Goal: Information Seeking & Learning: Find specific fact

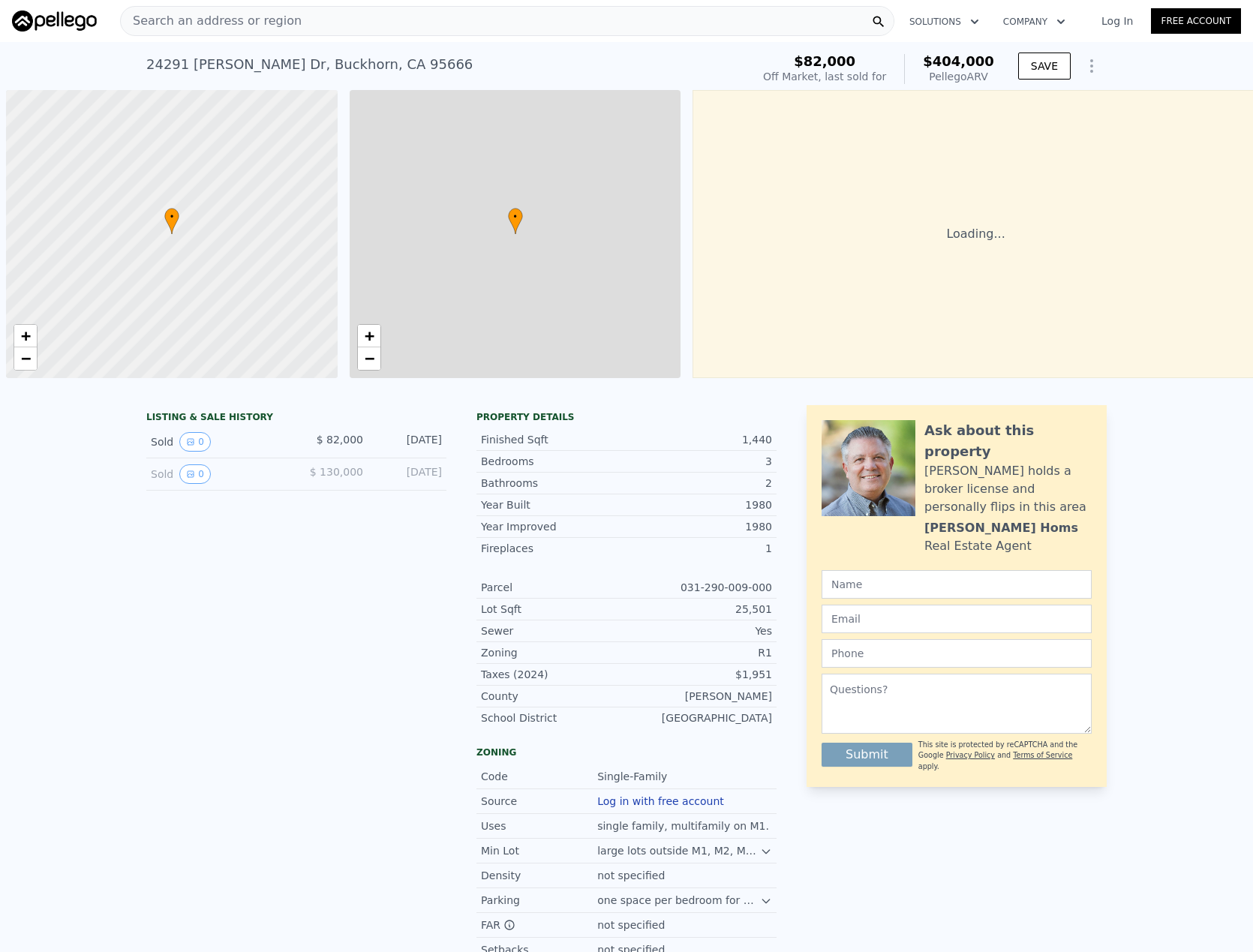
scroll to position [0, 6]
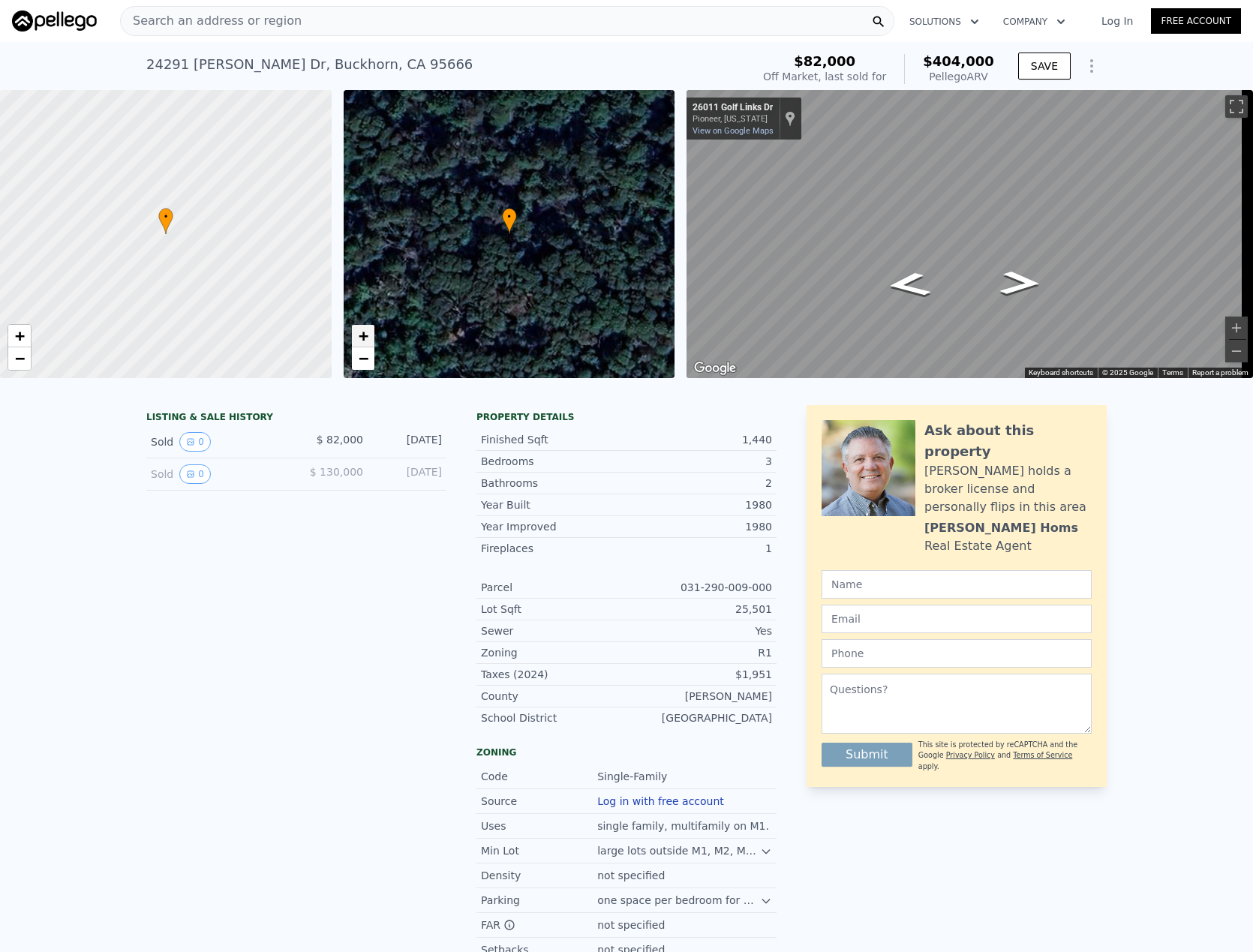
click at [368, 334] on span "+" at bounding box center [363, 336] width 10 height 19
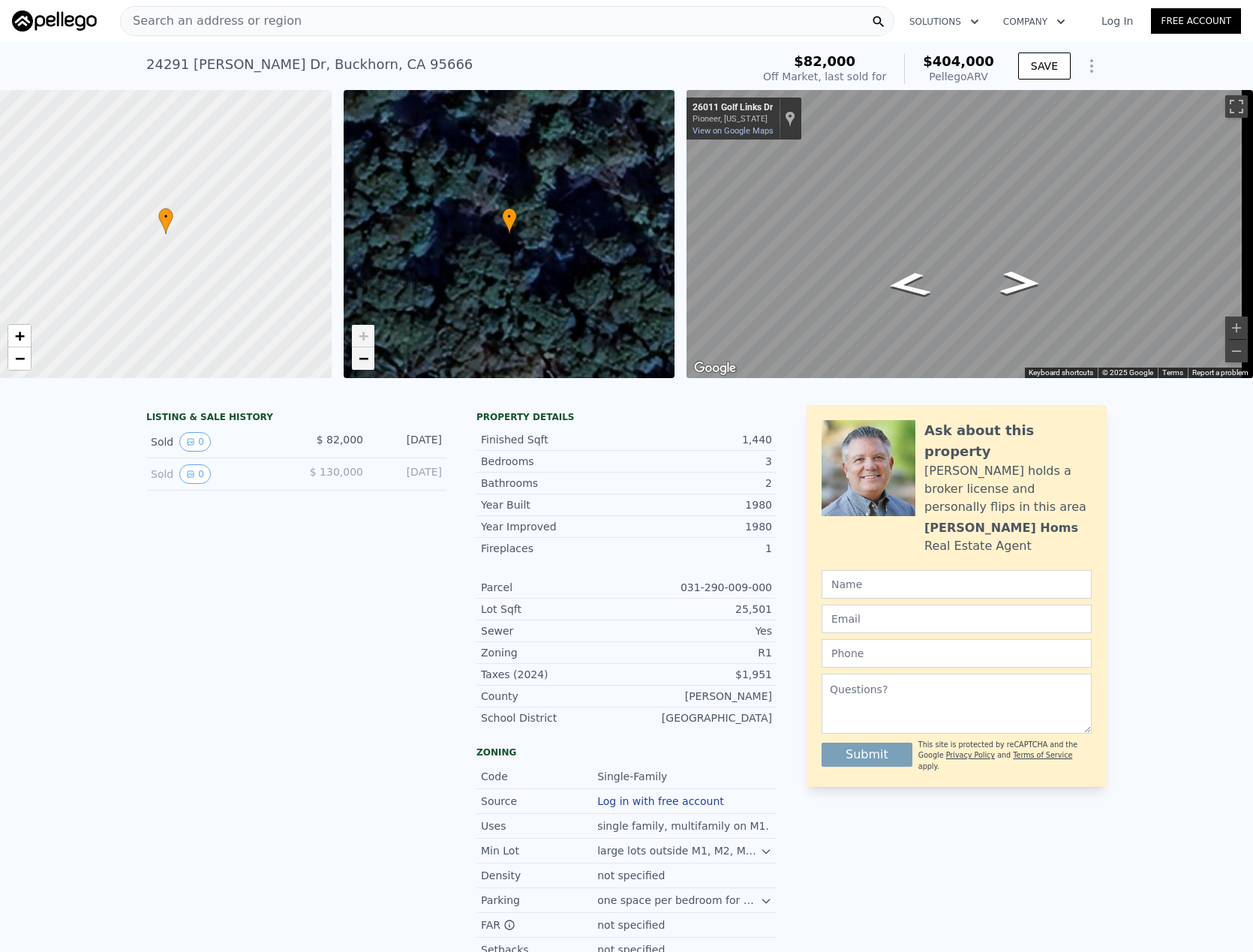
click at [363, 363] on span "−" at bounding box center [363, 358] width 10 height 19
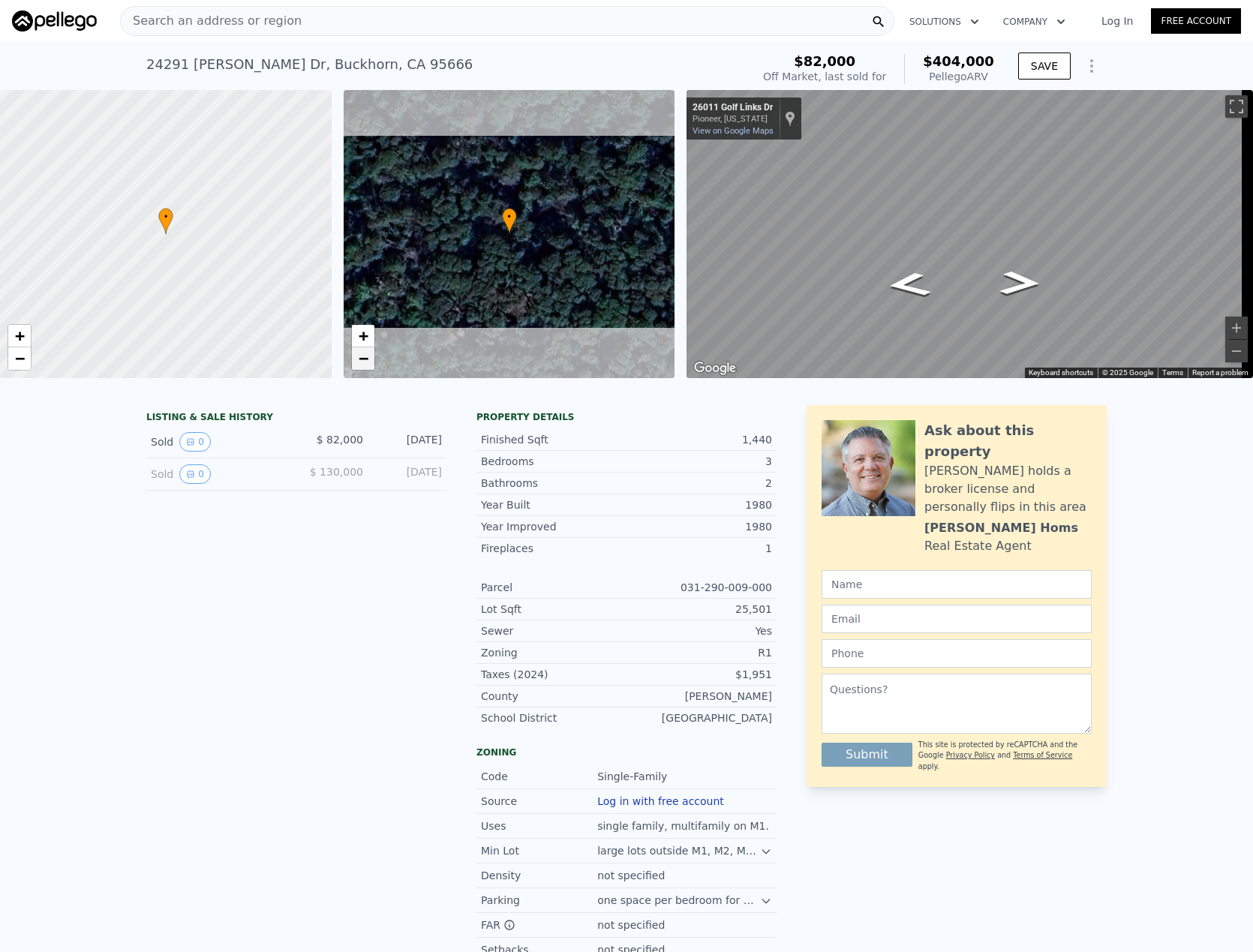
click at [363, 363] on span "−" at bounding box center [363, 358] width 10 height 19
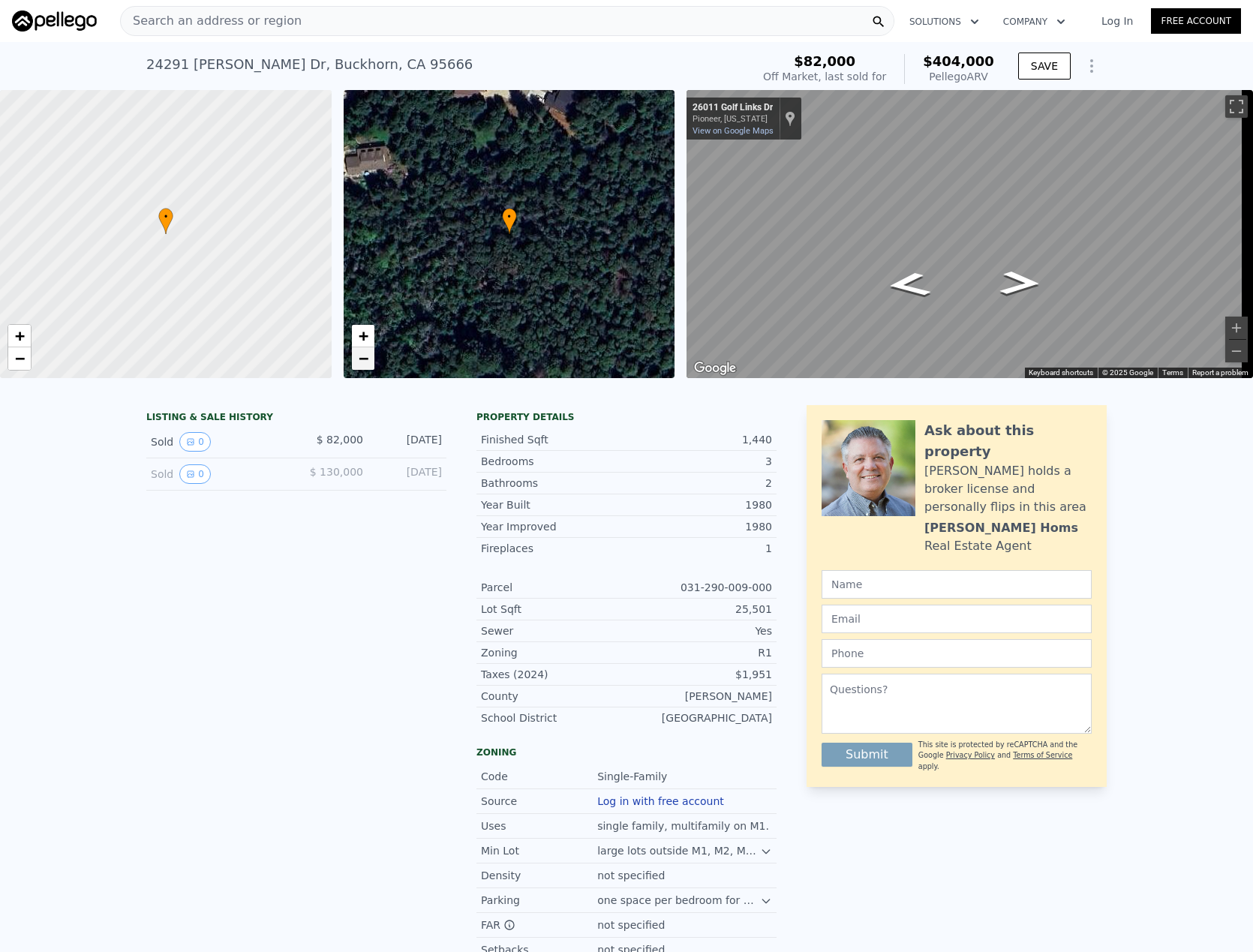
click at [363, 363] on span "−" at bounding box center [363, 358] width 10 height 19
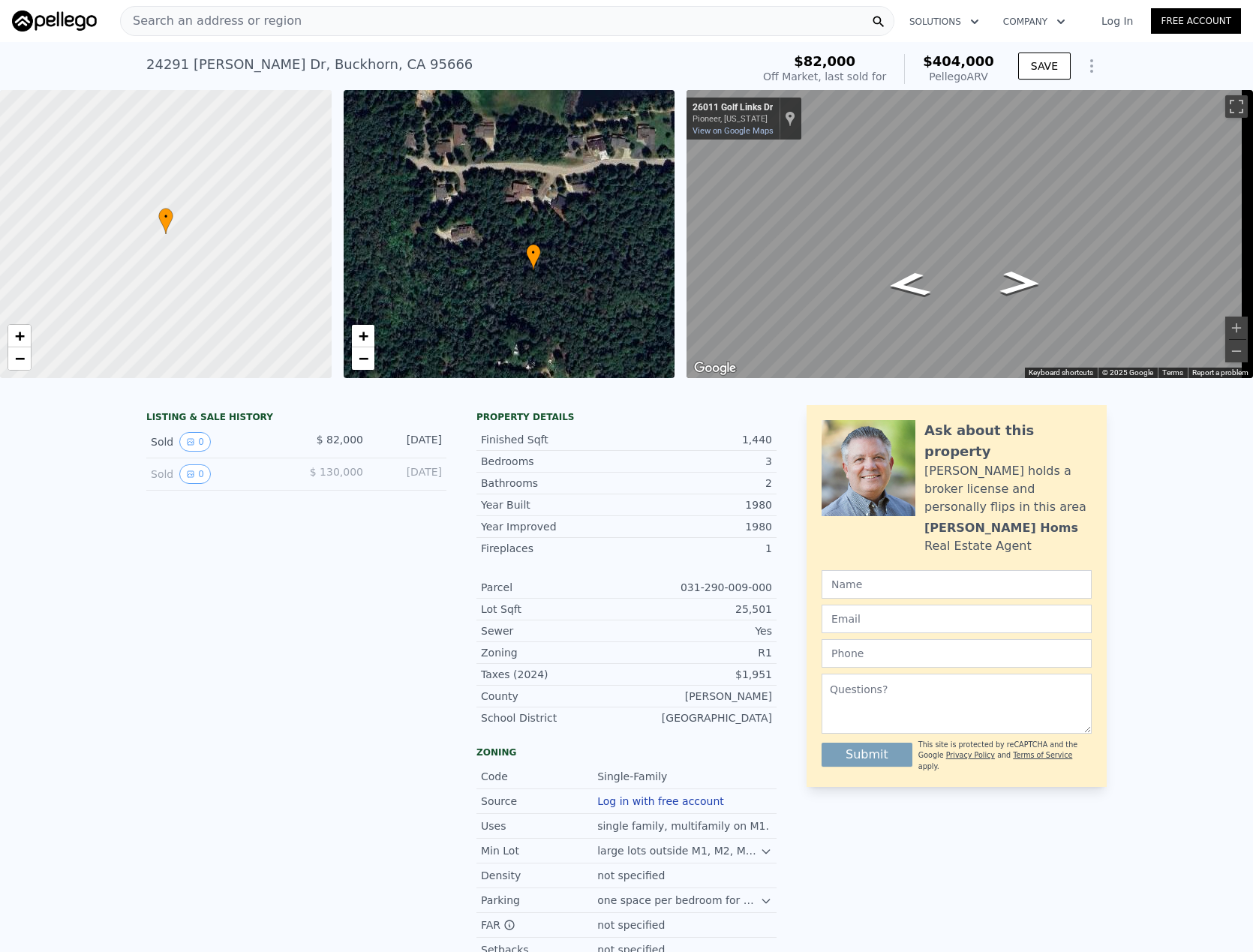
drag, startPoint x: 519, startPoint y: 193, endPoint x: 543, endPoint y: 227, distance: 41.6
click at [543, 227] on div "• + −" at bounding box center [509, 234] width 332 height 289
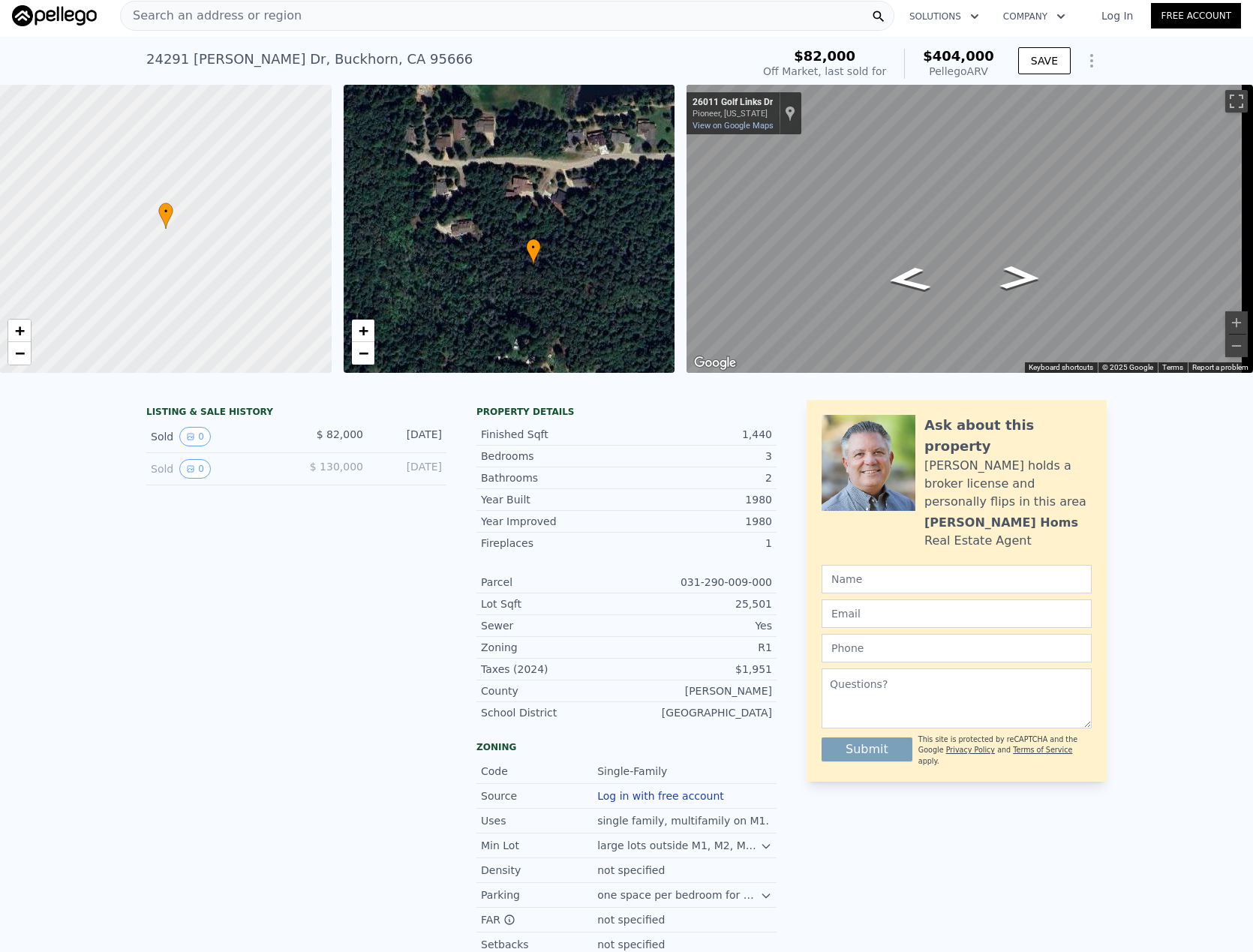
scroll to position [0, 0]
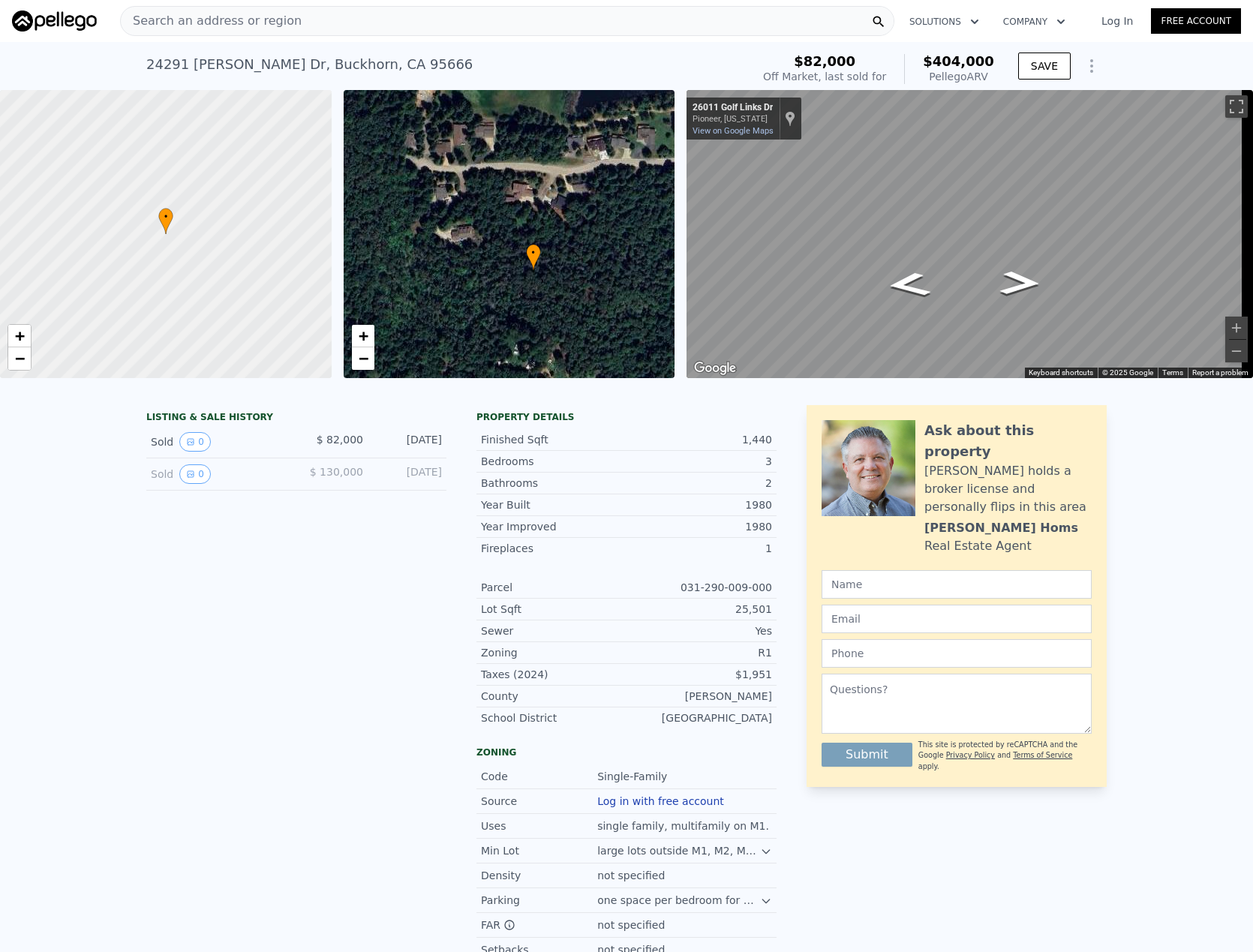
click at [1083, 57] on icon "Show Options" at bounding box center [1092, 67] width 18 height 18
click at [347, 519] on div "LISTING & SALE HISTORY Sold 0 $ 82,000 [DATE] Sold 0 $ 130,000 [DATE]" at bounding box center [296, 598] width 300 height 387
click at [186, 446] on icon "View historical data" at bounding box center [190, 441] width 9 height 9
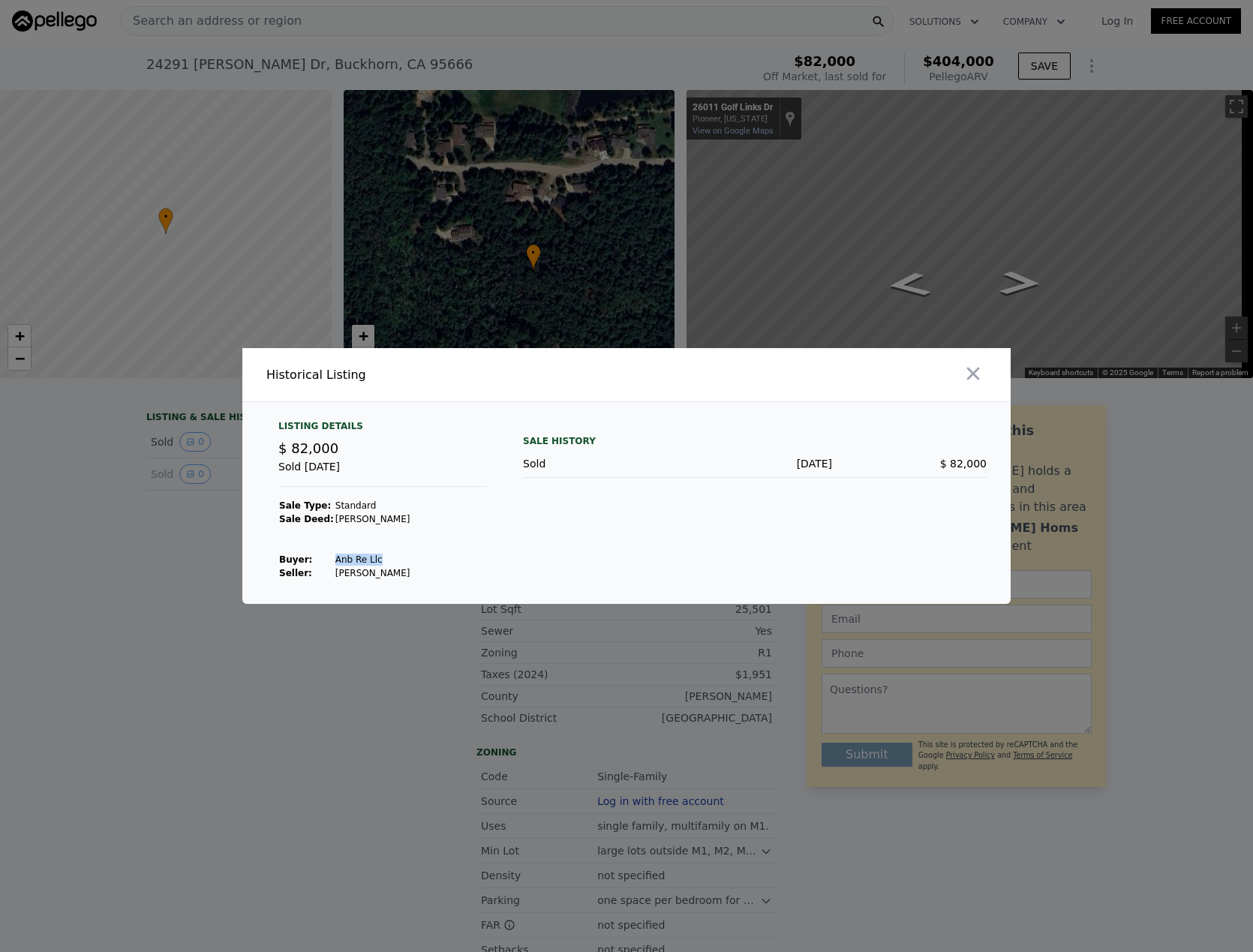
drag, startPoint x: 325, startPoint y: 560, endPoint x: 368, endPoint y: 560, distance: 43.0
click at [368, 560] on td "Anb Re Llc" at bounding box center [372, 560] width 76 height 13
drag, startPoint x: 368, startPoint y: 560, endPoint x: 359, endPoint y: 559, distance: 9.1
copy td "Anb Re Llc"
click at [975, 377] on icon "button" at bounding box center [973, 373] width 12 height 12
